Goal: Transaction & Acquisition: Purchase product/service

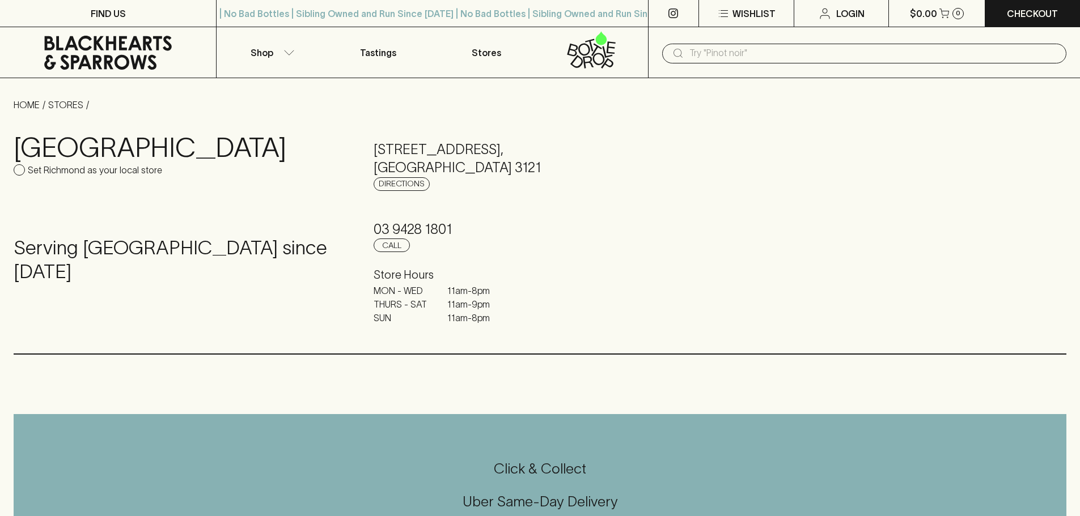
click at [722, 53] on input "text" at bounding box center [873, 53] width 368 height 18
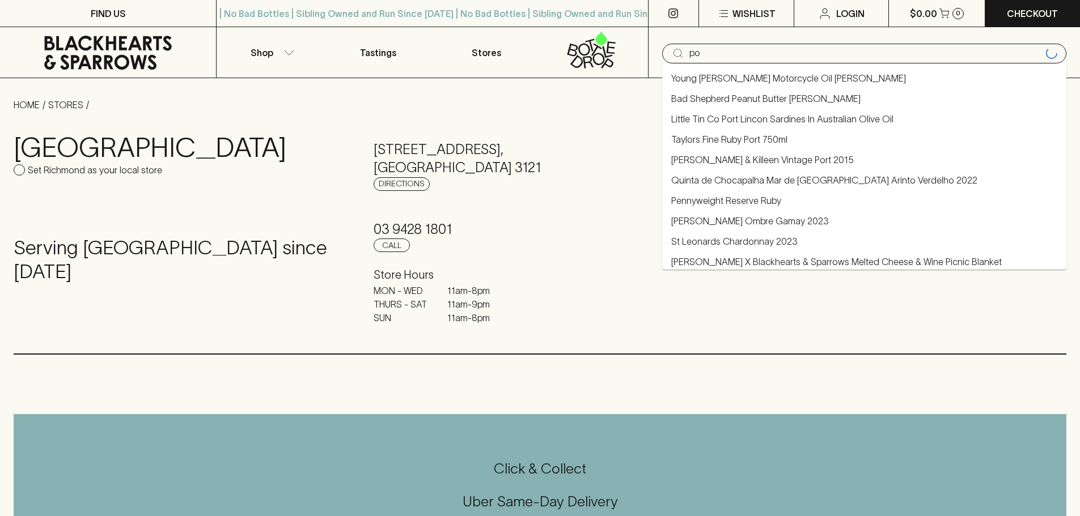
type input "p"
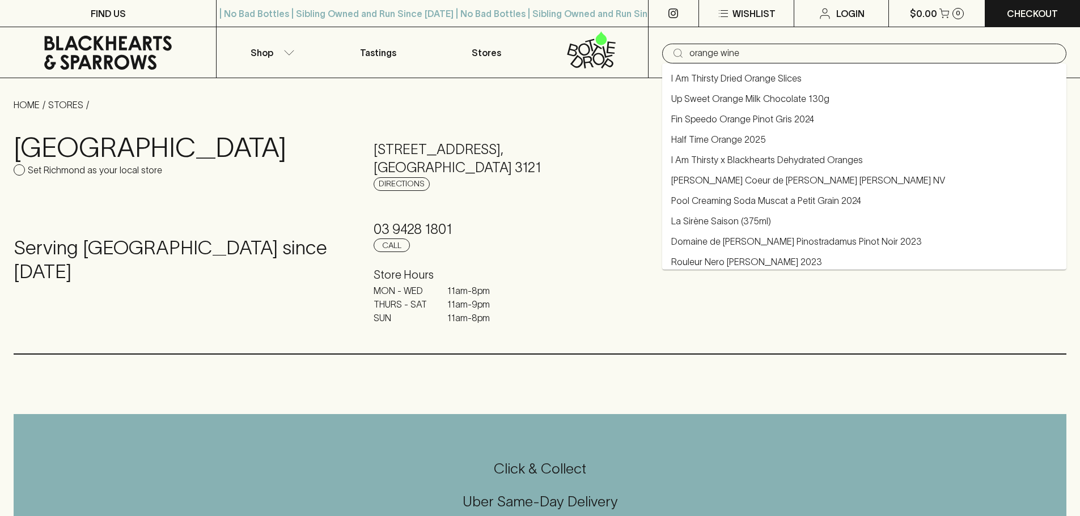
type input "orange wine"
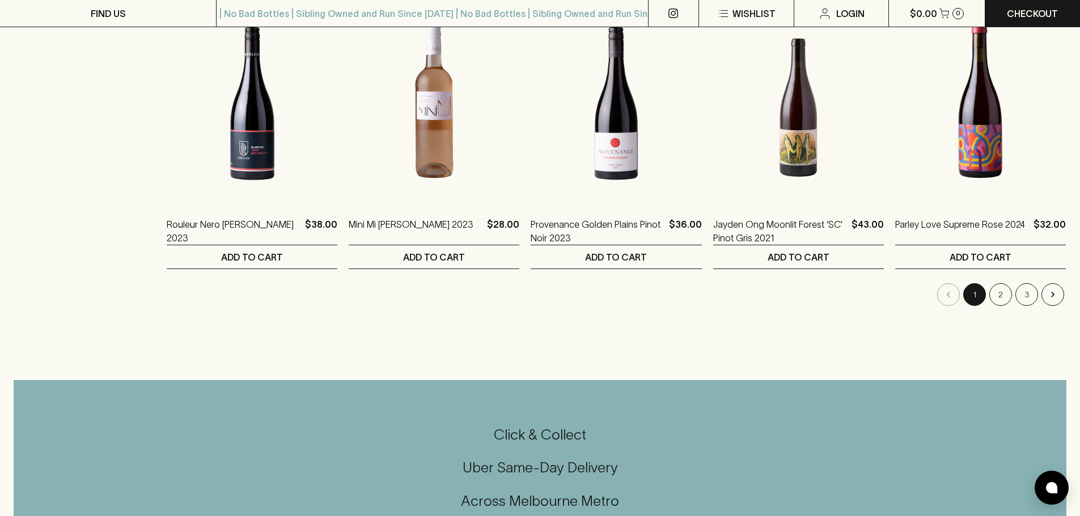
scroll to position [1134, 0]
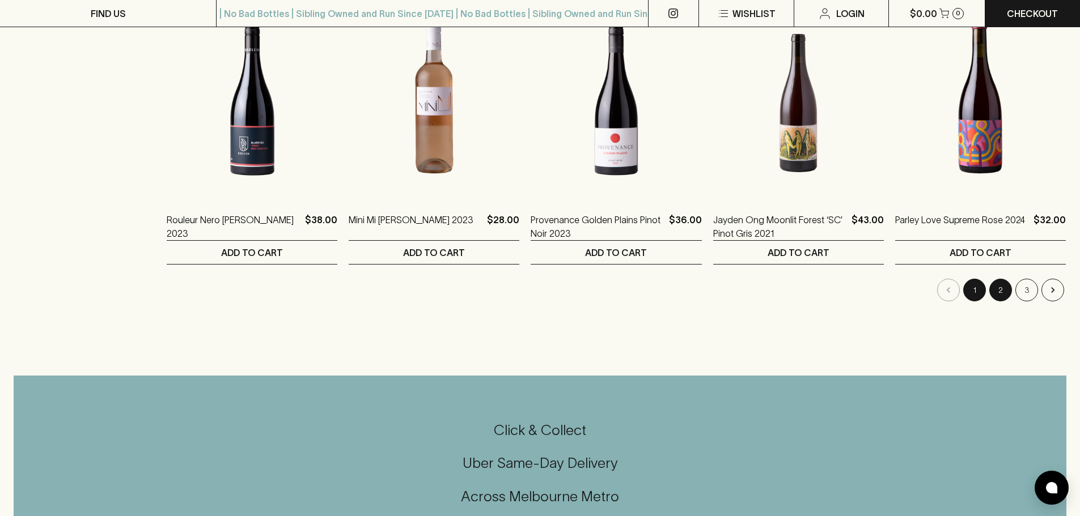
click at [989, 293] on button "2" at bounding box center [1000, 290] width 23 height 23
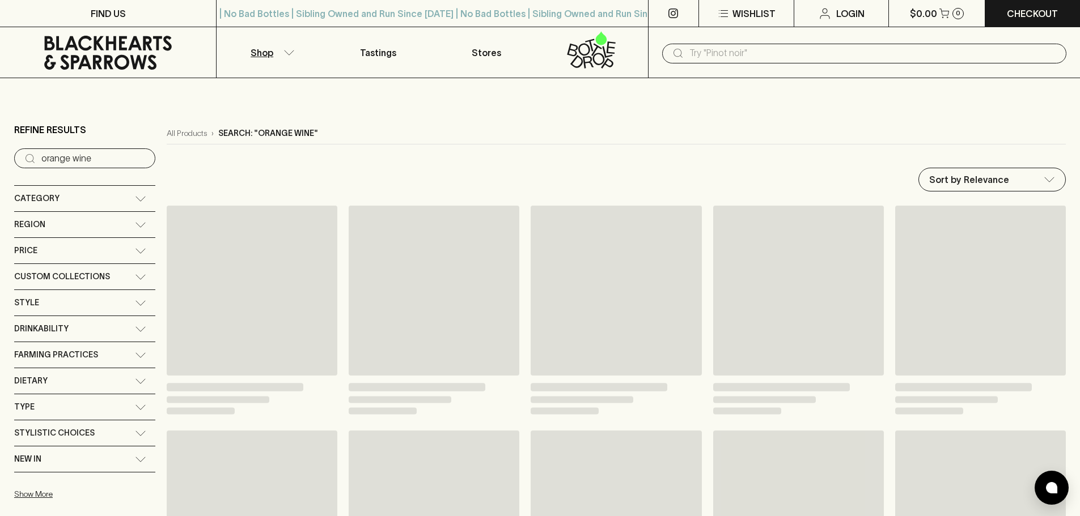
drag, startPoint x: 791, startPoint y: 541, endPoint x: 770, endPoint y: 543, distance: 20.5
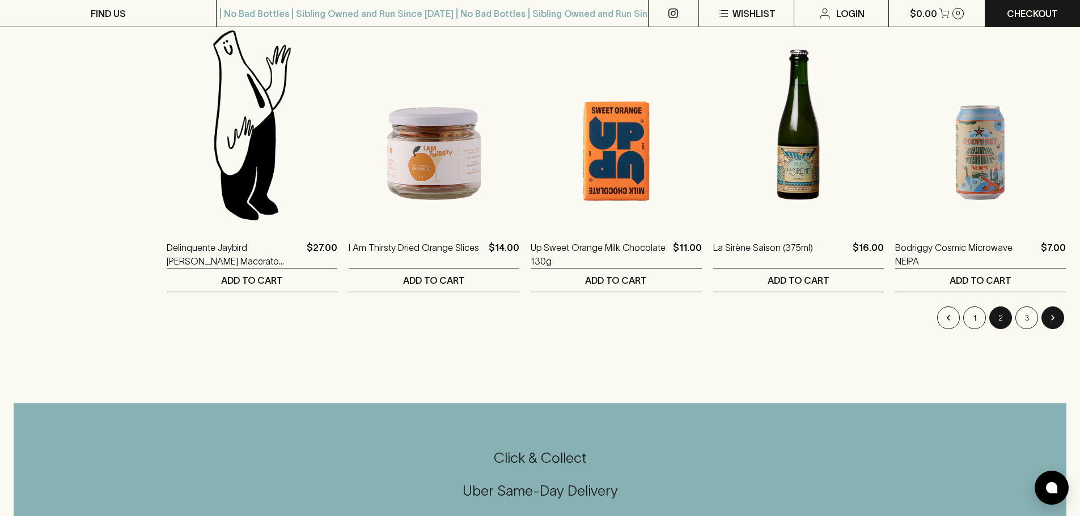
scroll to position [1134, 0]
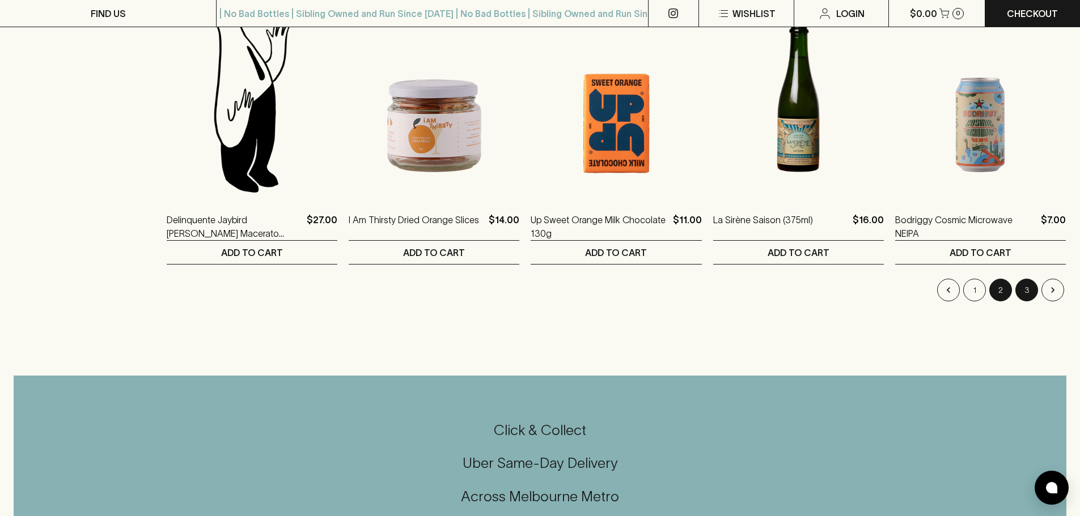
click at [1028, 282] on button "3" at bounding box center [1026, 290] width 23 height 23
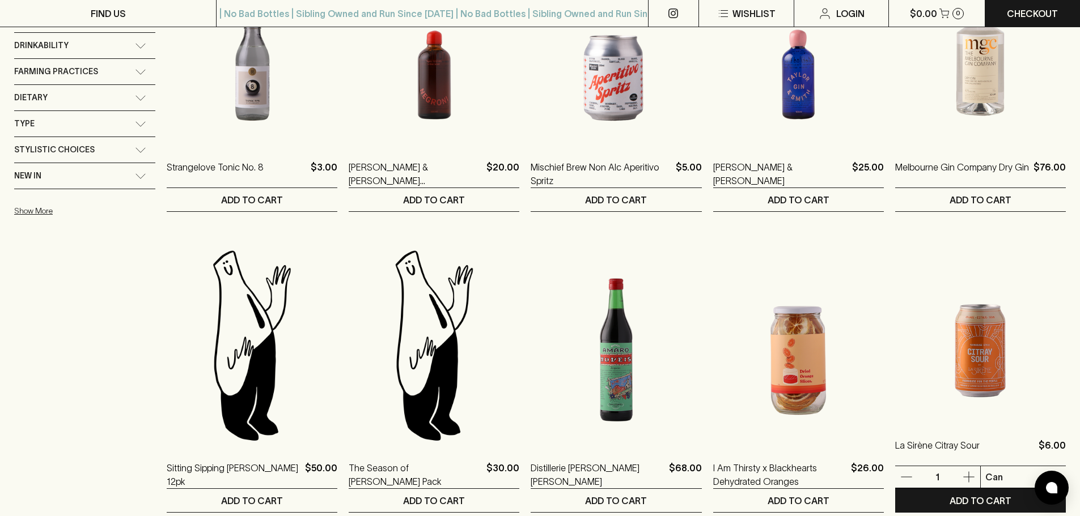
scroll to position [567, 0]
